Goal: Check status: Check status

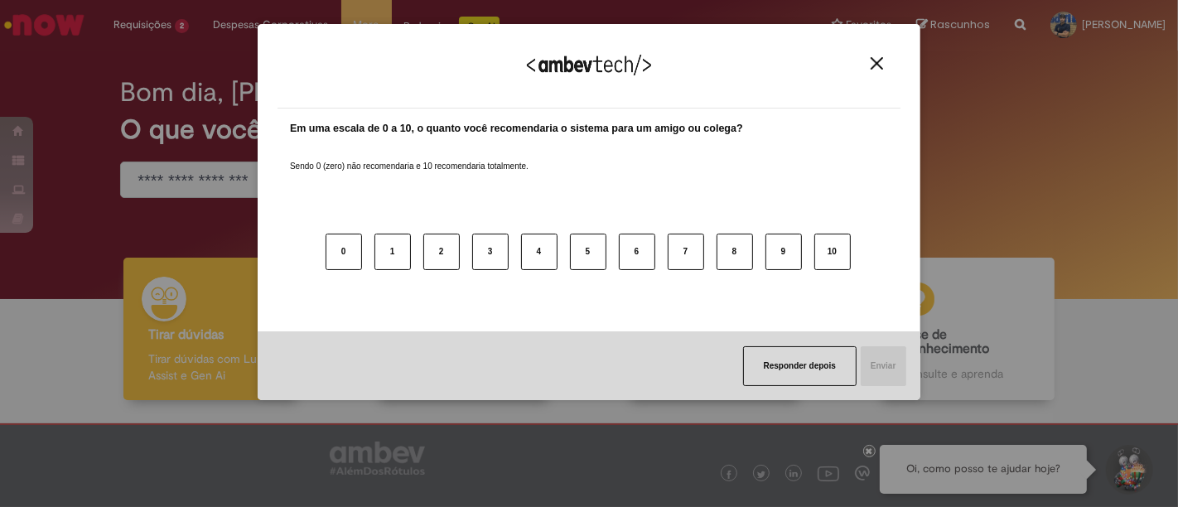
click at [880, 58] on img "Close" at bounding box center [877, 63] width 12 height 12
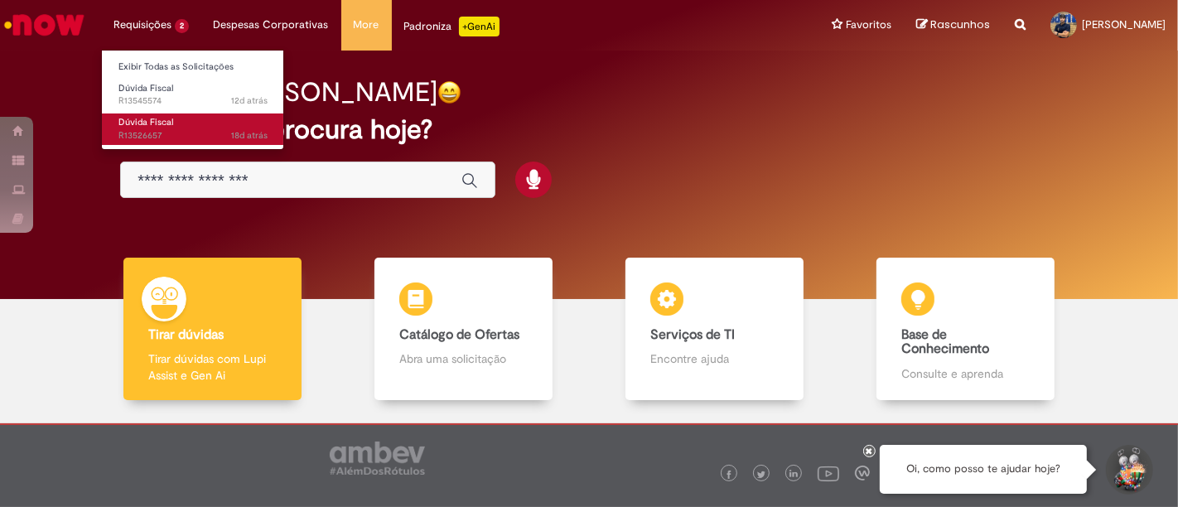
click at [199, 118] on link "Dúvida Fiscal 18d atrás 18 dias atrás R13526657" at bounding box center [193, 129] width 182 height 31
click at [210, 133] on span "18d atrás 18 dias atrás R13526657" at bounding box center [192, 135] width 149 height 13
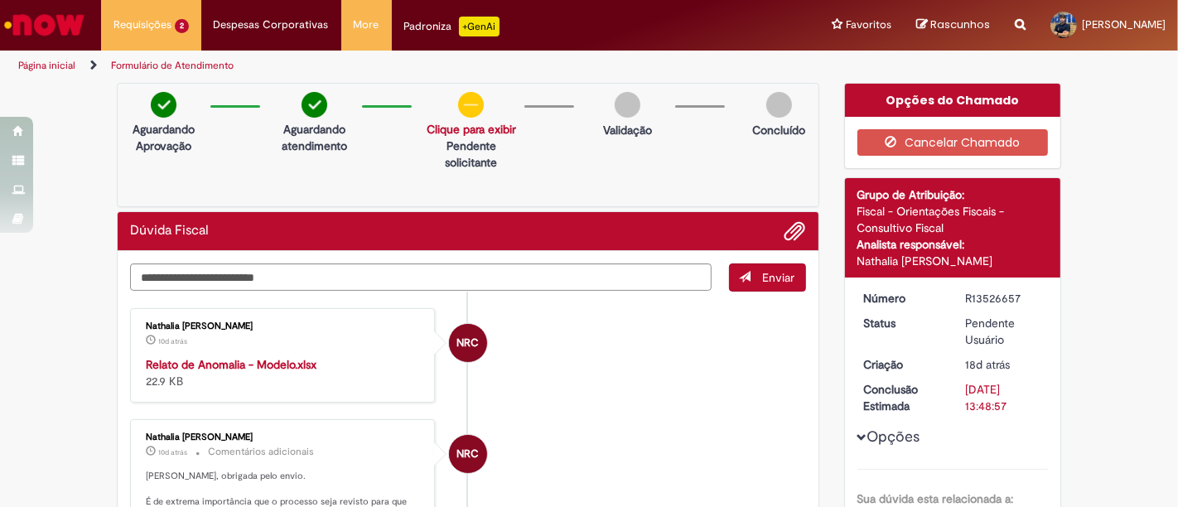
drag, startPoint x: 961, startPoint y: 387, endPoint x: 1014, endPoint y: 401, distance: 54.9
click at [1009, 401] on div "[DATE] 13:48:57" at bounding box center [1003, 397] width 77 height 33
click at [625, 165] on div "Aguardando Aprovação Aguardando atendimento Solicitação aprovada Clique para ex…" at bounding box center [468, 145] width 703 height 124
click at [175, 11] on li "Requisições 2 Exibir Todas as Solicitações Dúvida Fiscal 12d atrás 12 dias atrá…" at bounding box center [151, 25] width 100 height 50
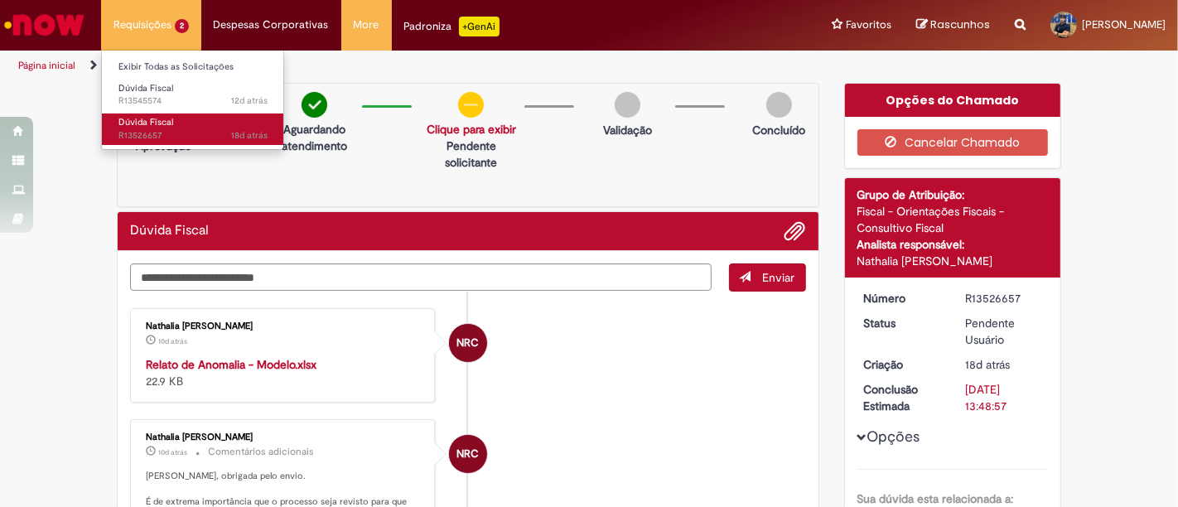
click at [199, 117] on link "Dúvida Fiscal 18d atrás 18 dias atrás R13526657" at bounding box center [193, 129] width 182 height 31
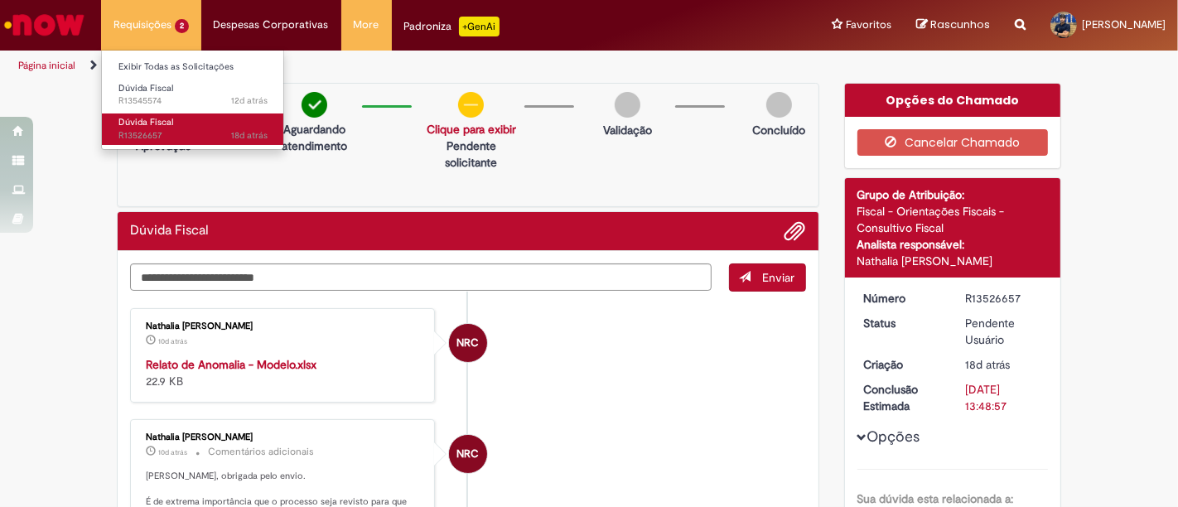
click at [199, 117] on link "Dúvida Fiscal 18d atrás 18 dias atrás R13526657" at bounding box center [193, 129] width 182 height 31
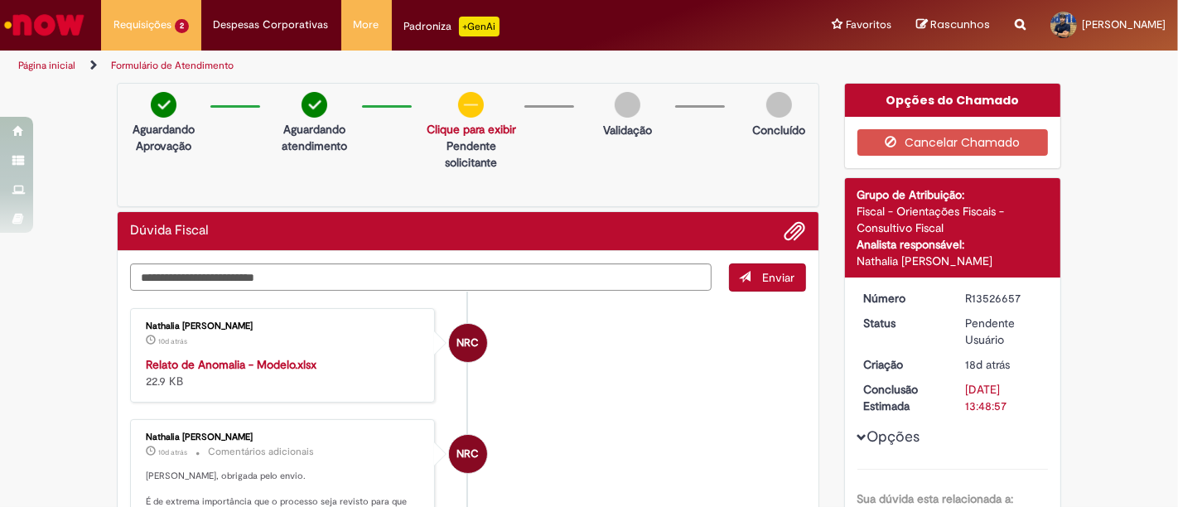
click at [128, 159] on div "Aguardando Aprovação Aguardando atendimento Solicitação aprovada Clique para ex…" at bounding box center [468, 145] width 703 height 124
